Goal: Task Accomplishment & Management: Use online tool/utility

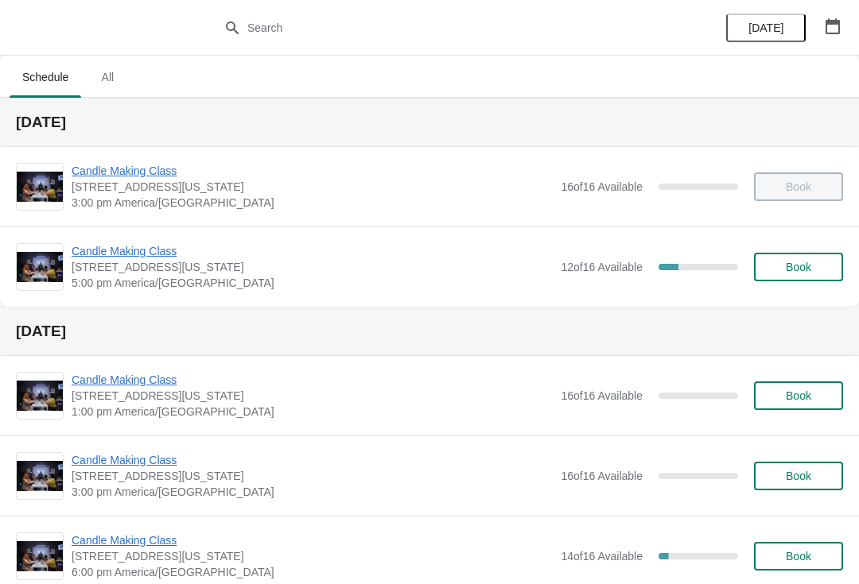
click at [109, 254] on span "Candle Making Class" at bounding box center [312, 251] width 481 height 16
click at [120, 247] on span "Candle Making Class" at bounding box center [312, 251] width 481 height 16
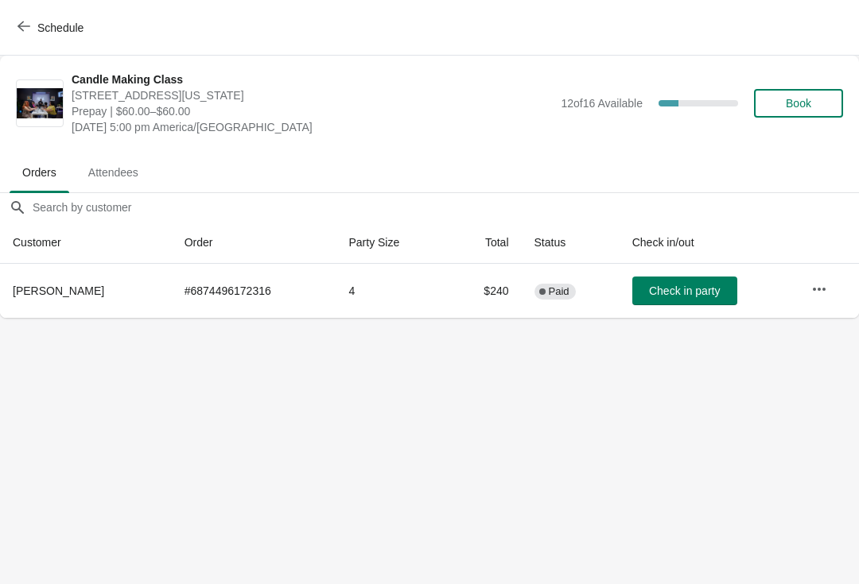
click at [30, 19] on button "Schedule" at bounding box center [52, 28] width 88 height 29
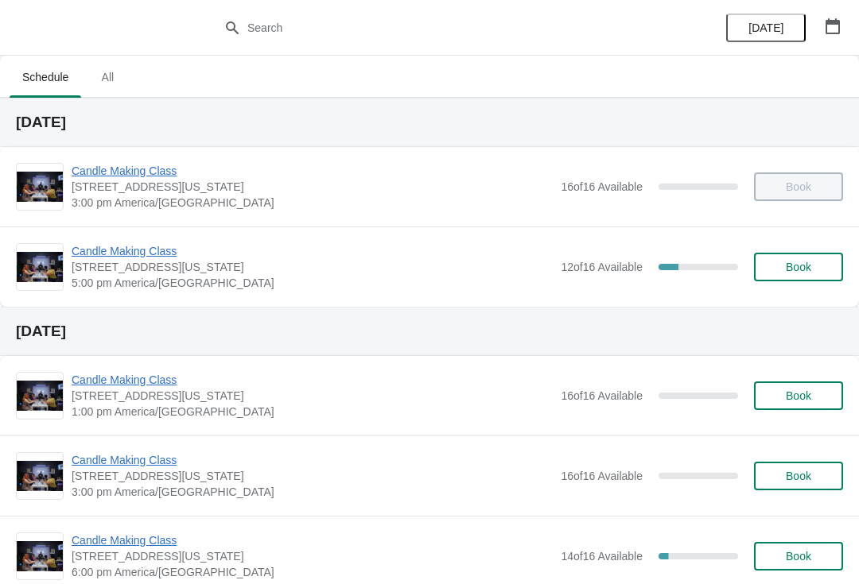
click at [118, 251] on span "Candle Making Class" at bounding box center [312, 251] width 481 height 16
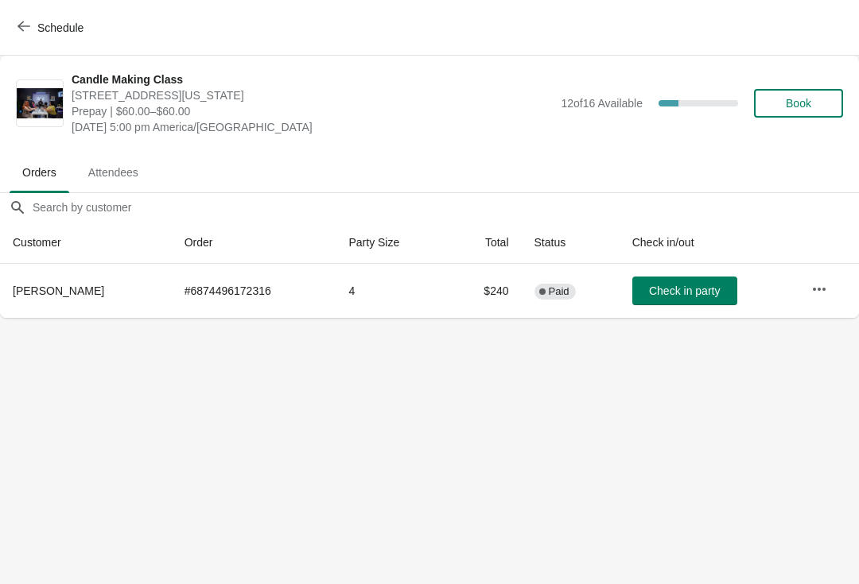
click at [674, 299] on button "Check in party" at bounding box center [684, 291] width 105 height 29
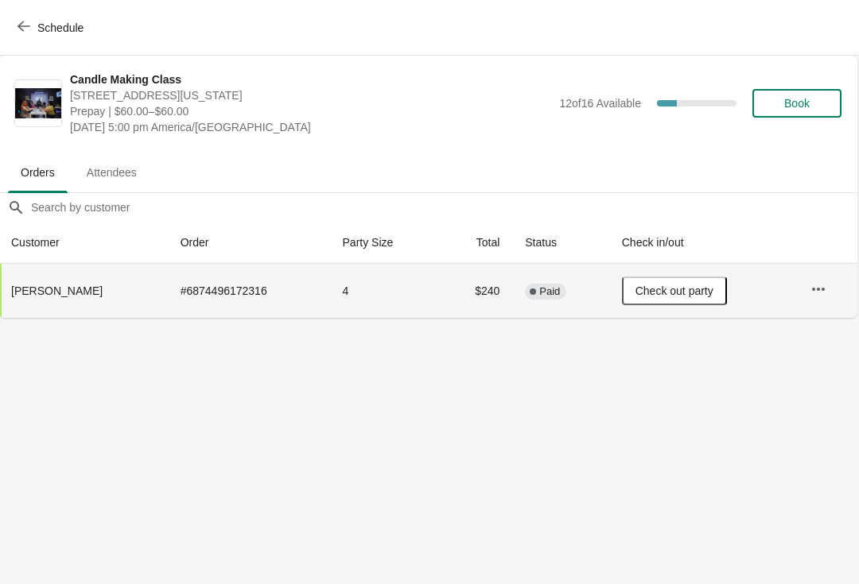
scroll to position [0, 1]
click at [681, 288] on span "Check out party" at bounding box center [675, 291] width 78 height 13
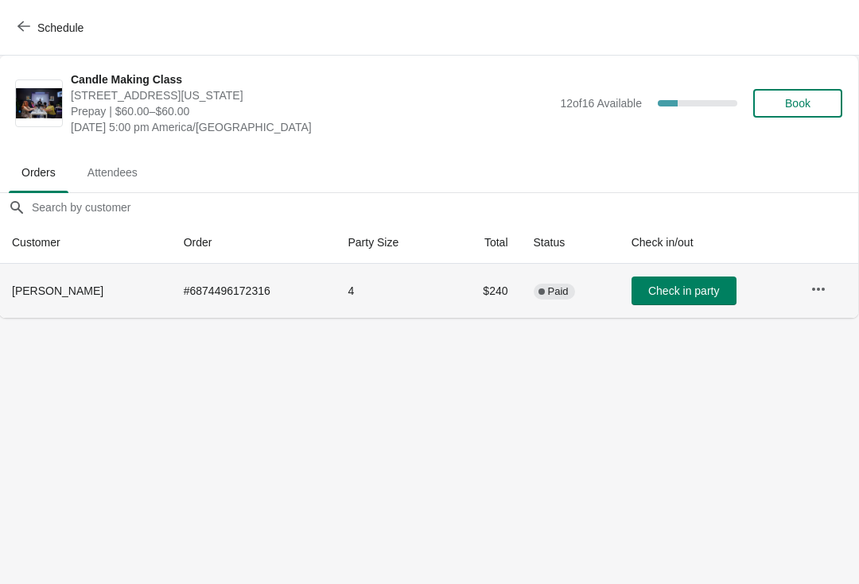
click at [34, 25] on span "Schedule" at bounding box center [52, 27] width 63 height 15
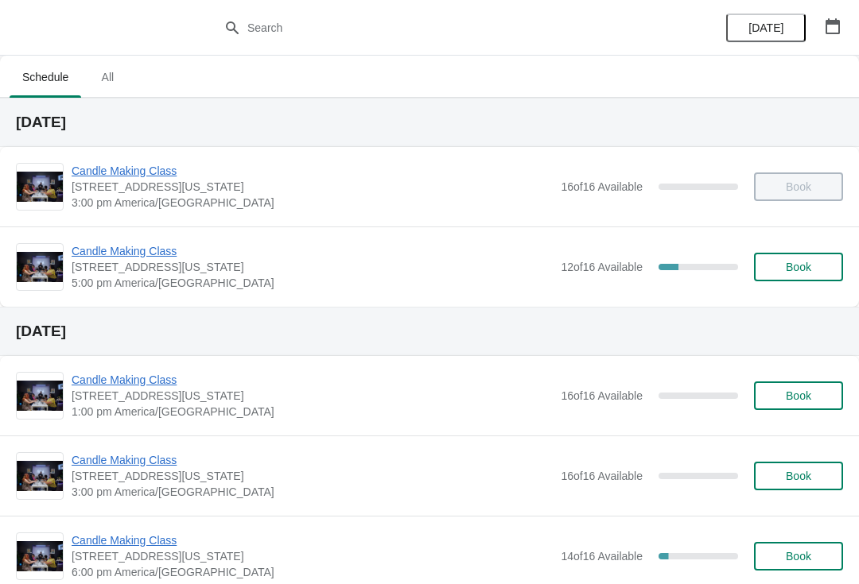
scroll to position [0, 0]
click at [125, 257] on span "Candle Making Class" at bounding box center [312, 251] width 481 height 16
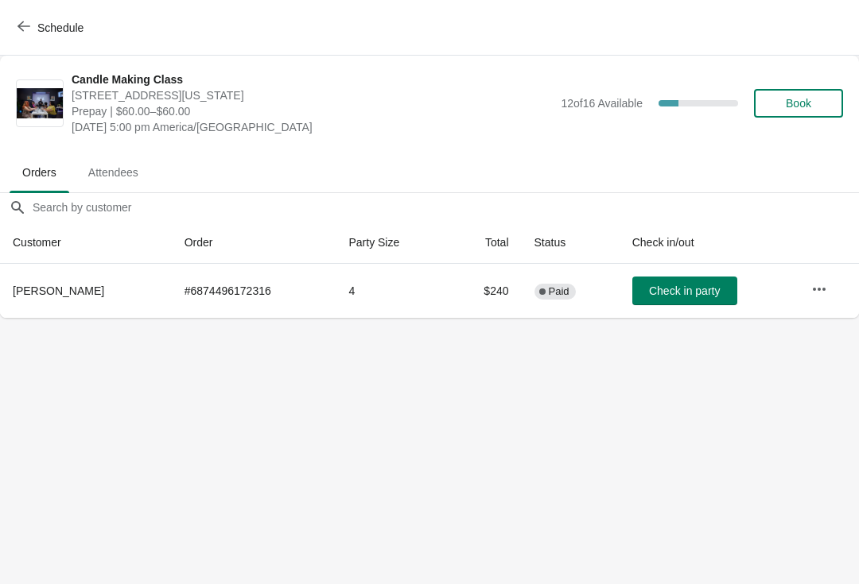
click at [687, 293] on span "Check in party" at bounding box center [684, 291] width 71 height 13
